Goal: Information Seeking & Learning: Learn about a topic

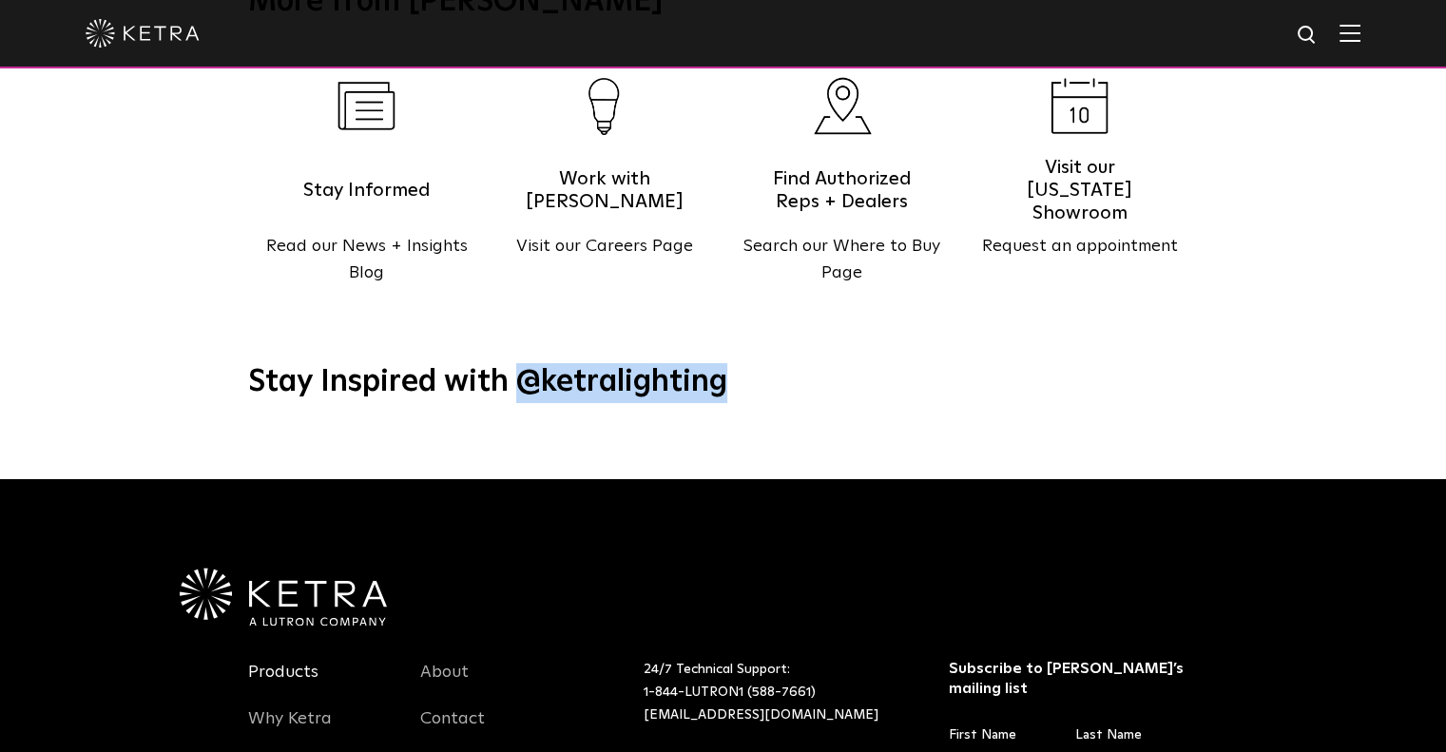
click at [283, 661] on link "Products" at bounding box center [283, 683] width 70 height 44
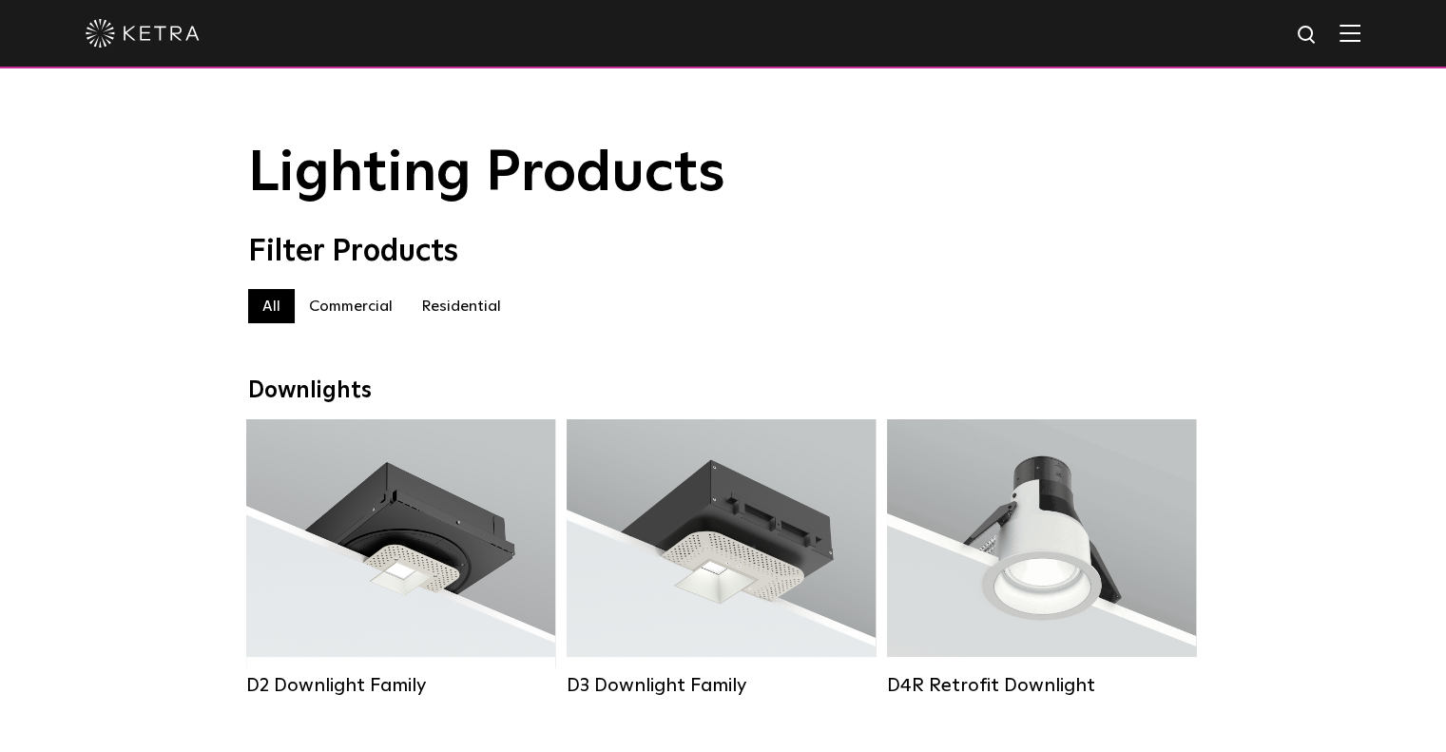
click at [122, 255] on div "Filter Products All All Commercial Residential" at bounding box center [723, 288] width 1446 height 108
click at [477, 311] on label "Residential" at bounding box center [461, 306] width 108 height 34
click at [487, 307] on label "Residential" at bounding box center [461, 306] width 108 height 34
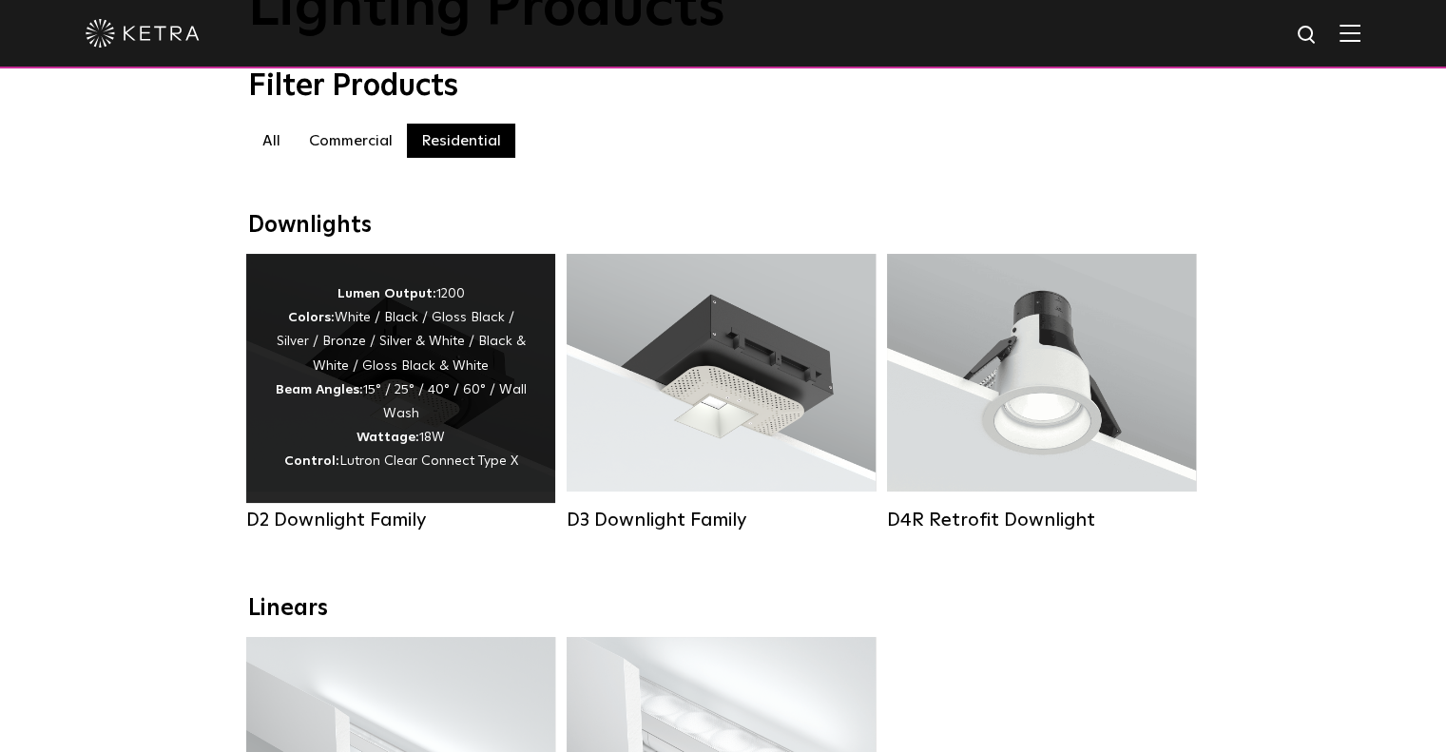
scroll to position [190, 0]
